Goal: Information Seeking & Learning: Check status

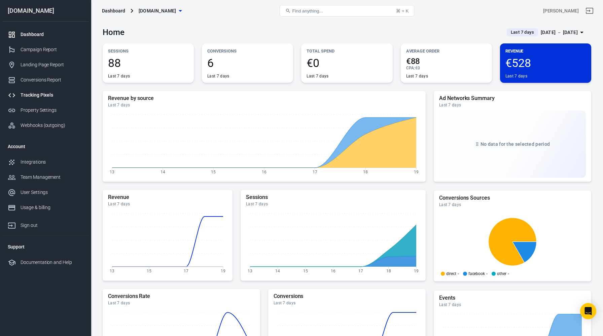
click at [49, 90] on link "Tracking Pixels" at bounding box center [45, 95] width 86 height 15
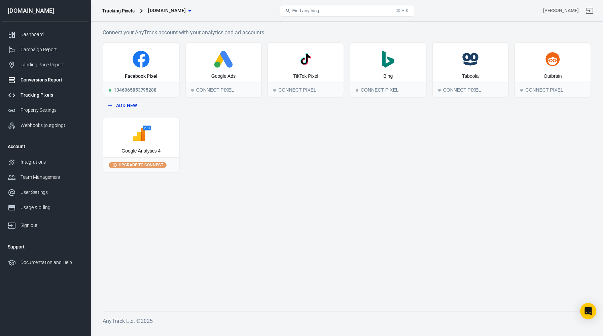
click at [53, 78] on div "Conversions Report" at bounding box center [52, 79] width 63 height 7
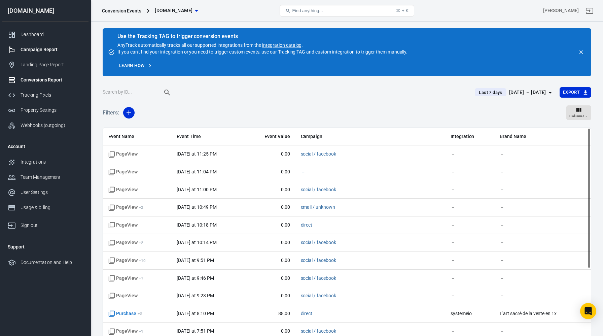
click at [49, 48] on div "Campaign Report" at bounding box center [52, 49] width 63 height 7
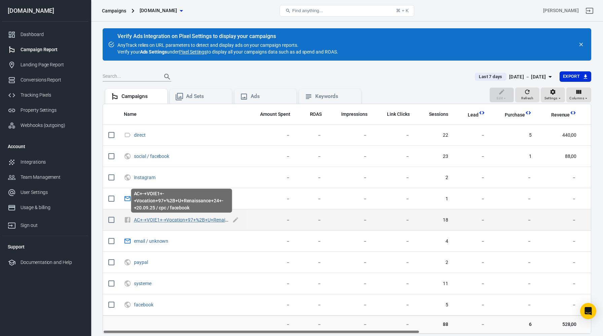
click at [173, 218] on link "AC+-+VOIE1+-+Vocation+97+%2B+U+Renaissance+24+-+20.09.25 / cpc / facebook" at bounding box center [221, 219] width 174 height 5
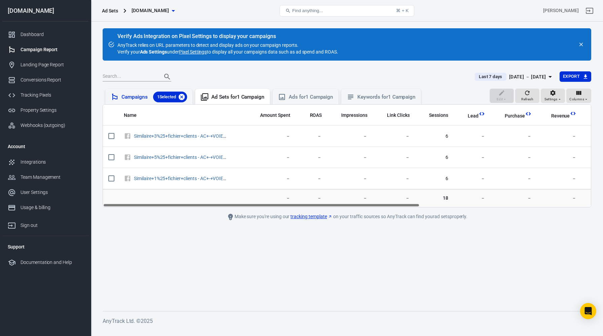
click at [183, 100] on icon at bounding box center [181, 96] width 7 height 7
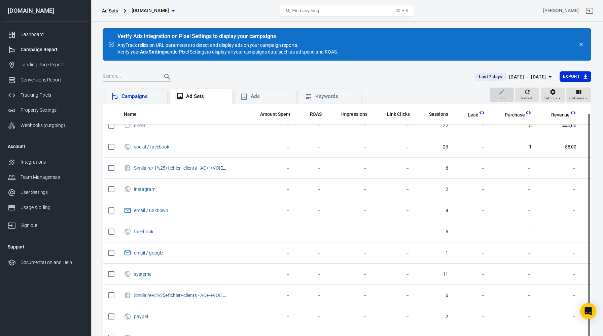
scroll to position [11, 0]
click at [122, 98] on div "Campaigns" at bounding box center [142, 96] width 40 height 7
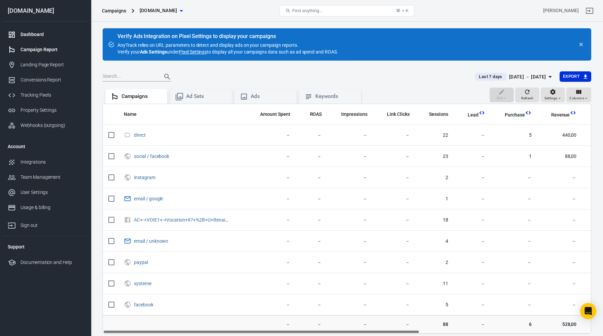
click at [38, 34] on div "Dashboard" at bounding box center [52, 34] width 63 height 7
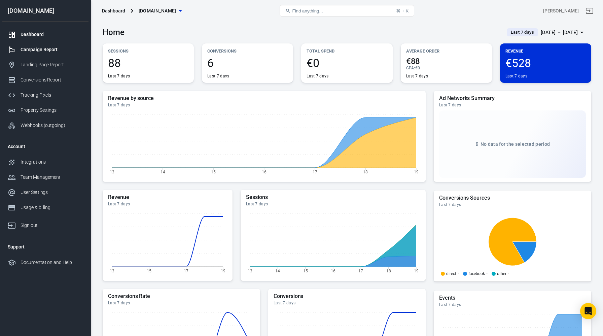
click at [52, 47] on div "Campaign Report" at bounding box center [52, 49] width 63 height 7
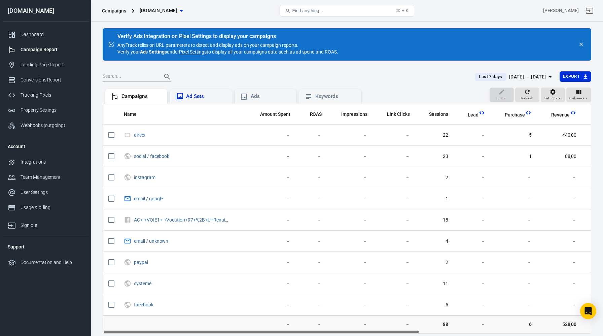
click at [190, 99] on div "Ad Sets" at bounding box center [206, 96] width 40 height 7
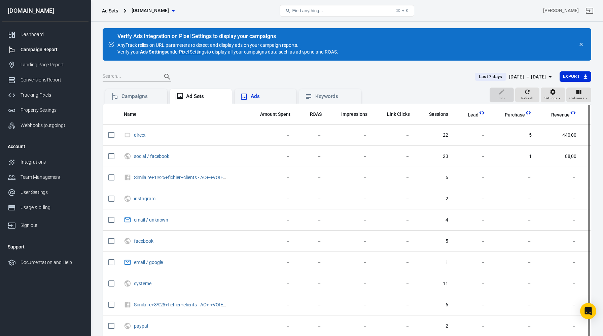
click at [256, 92] on div "Ads" at bounding box center [266, 96] width 62 height 15
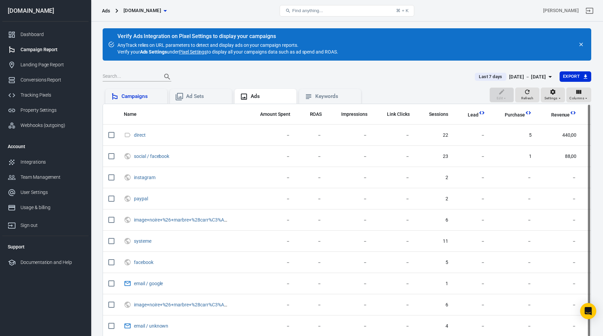
click at [122, 100] on div "Campaigns" at bounding box center [142, 96] width 40 height 7
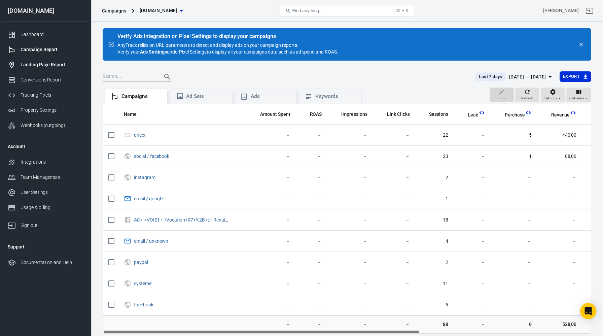
click at [56, 60] on link "Landing Page Report" at bounding box center [45, 64] width 86 height 15
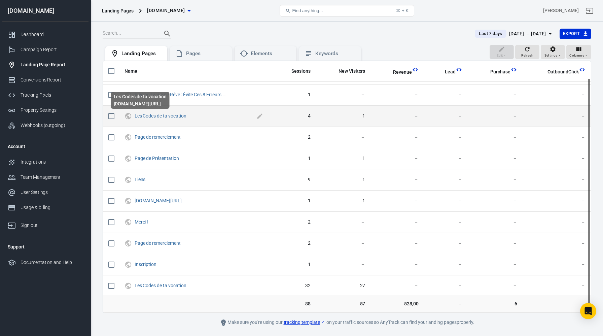
scroll to position [20, 0]
